Goal: Check status: Check status

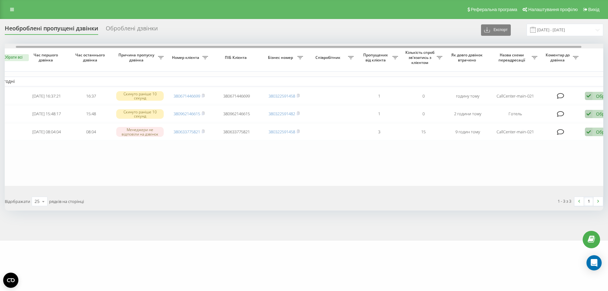
scroll to position [0, 35]
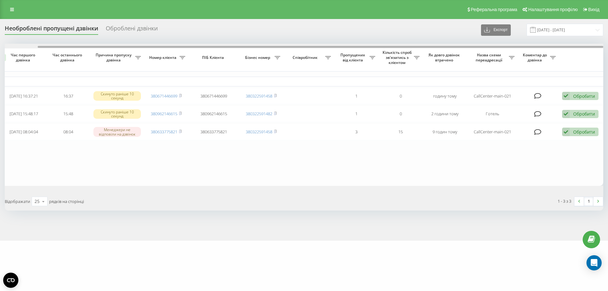
drag, startPoint x: 304, startPoint y: 47, endPoint x: 404, endPoint y: 42, distance: 99.9
click at [404, 42] on div "Необроблені пропущені дзвінки Оброблені дзвінки Експорт .csv .xlsx 20.08.2025 -…" at bounding box center [304, 117] width 599 height 187
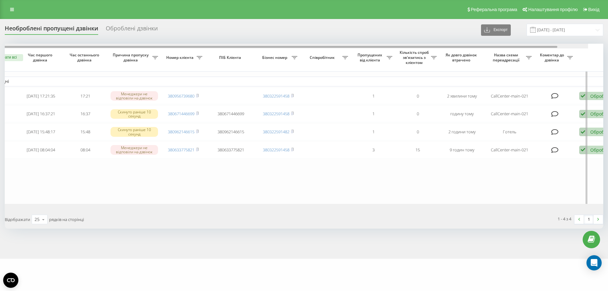
scroll to position [0, 35]
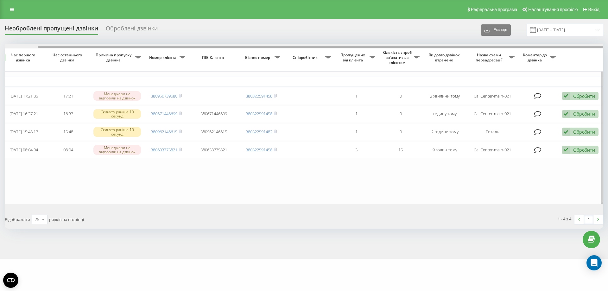
drag, startPoint x: 245, startPoint y: 47, endPoint x: 330, endPoint y: 44, distance: 84.3
click at [330, 44] on div at bounding box center [304, 46] width 599 height 5
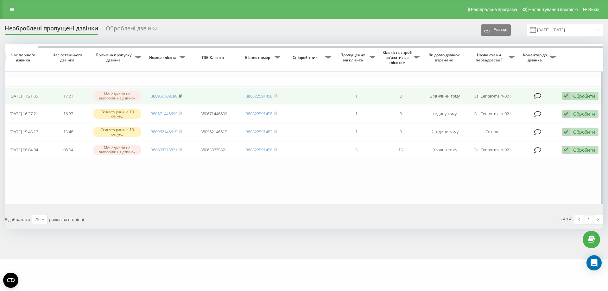
click at [182, 95] on icon at bounding box center [180, 96] width 3 height 4
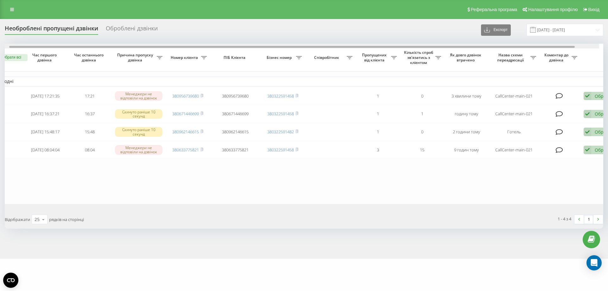
scroll to position [0, 35]
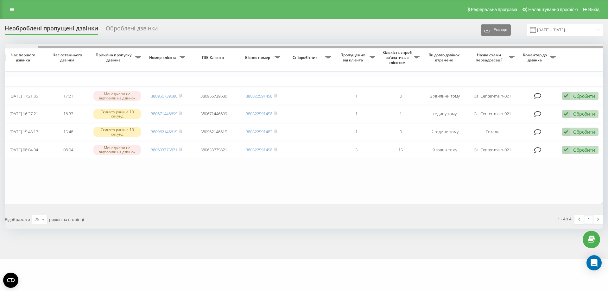
drag, startPoint x: 243, startPoint y: 46, endPoint x: 305, endPoint y: 42, distance: 62.9
click at [305, 42] on div "Необроблені пропущені дзвінки Оброблені дзвінки Експорт .csv .xlsx 20.08.2025 -…" at bounding box center [304, 126] width 599 height 205
